Goal: Task Accomplishment & Management: Complete application form

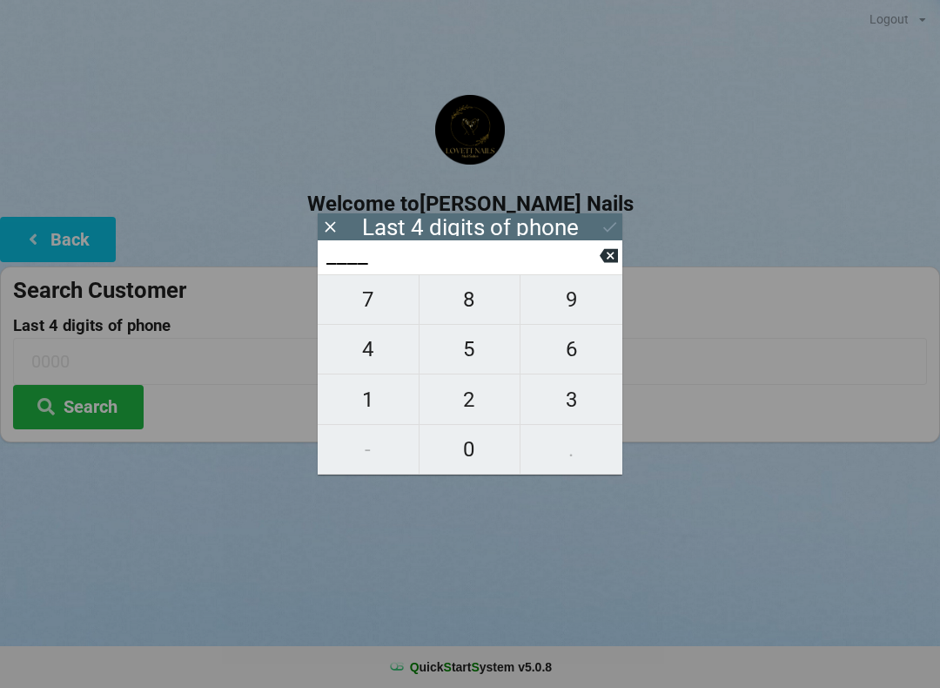
click at [472, 415] on span "2" at bounding box center [470, 399] width 101 height 37
type input "2___"
click at [573, 400] on span "3" at bounding box center [572, 399] width 102 height 37
type input "23__"
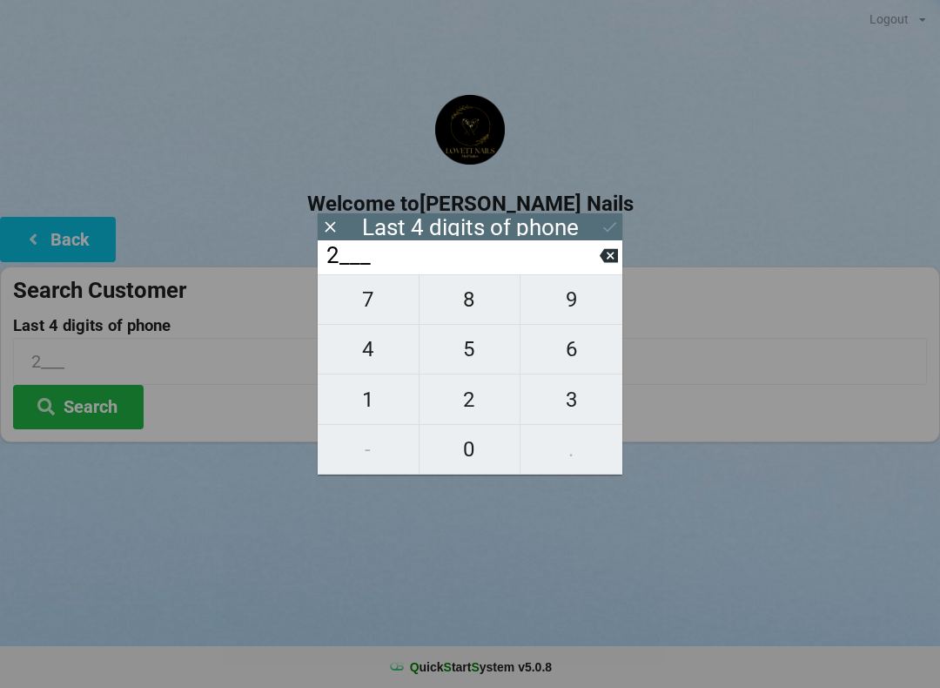
type input "23__"
click at [476, 462] on span "0" at bounding box center [470, 449] width 101 height 37
type input "230_"
click at [480, 395] on span "2" at bounding box center [470, 399] width 101 height 37
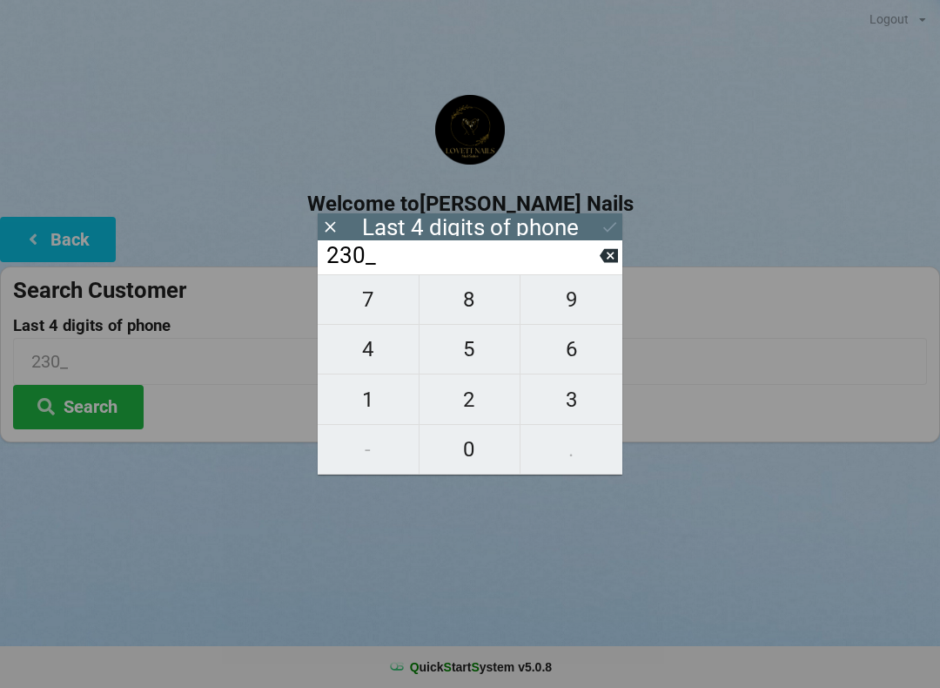
type input "2302"
click at [590, 233] on div "Last 4 digits of phone" at bounding box center [470, 226] width 305 height 27
click at [610, 225] on icon at bounding box center [610, 227] width 18 height 18
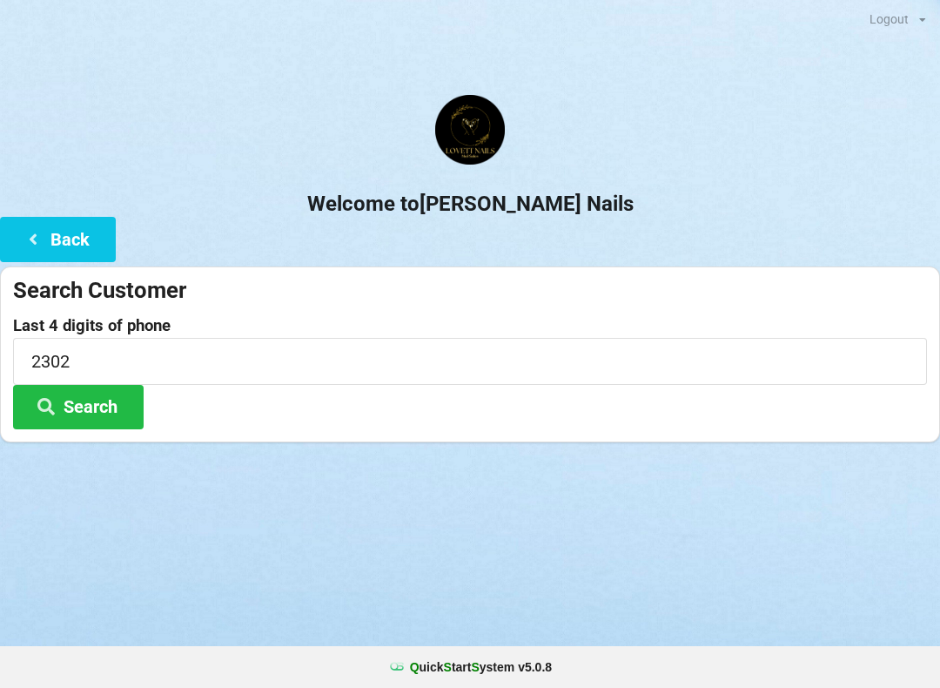
click at [78, 417] on button "Search" at bounding box center [78, 407] width 131 height 44
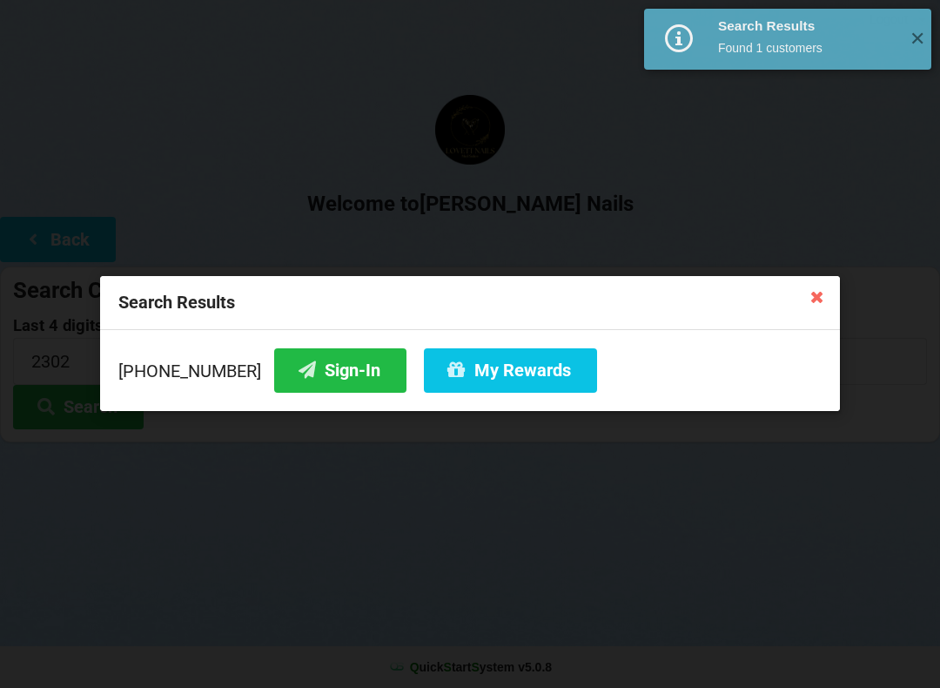
click at [314, 370] on button "Sign-In" at bounding box center [340, 370] width 132 height 44
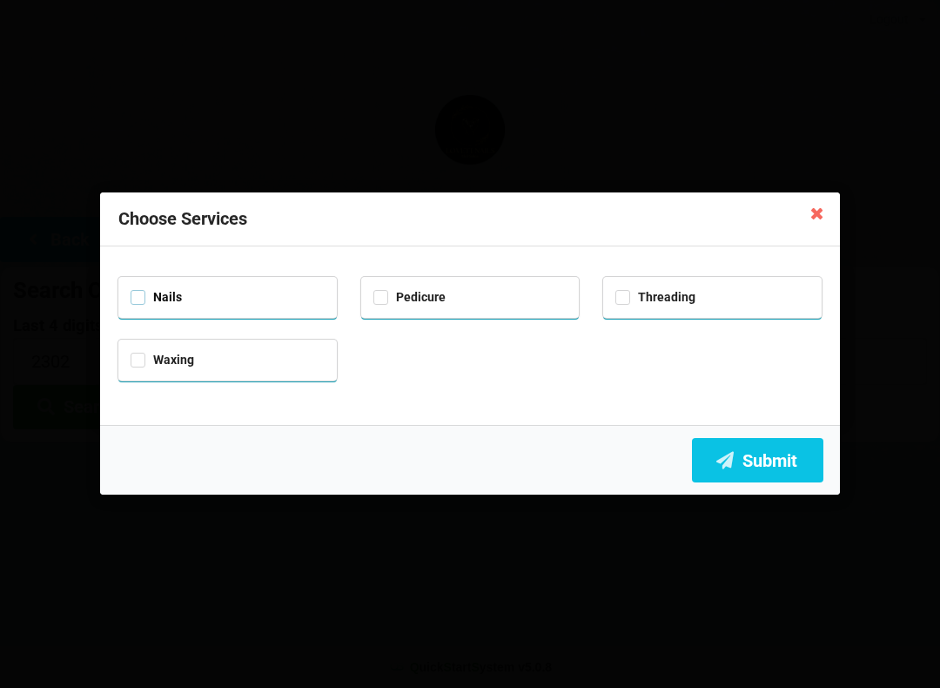
click at [137, 299] on label "Nails" at bounding box center [156, 297] width 51 height 15
checkbox input "true"
click at [771, 459] on button "Submit" at bounding box center [757, 460] width 131 height 44
